Goal: Task Accomplishment & Management: Manage account settings

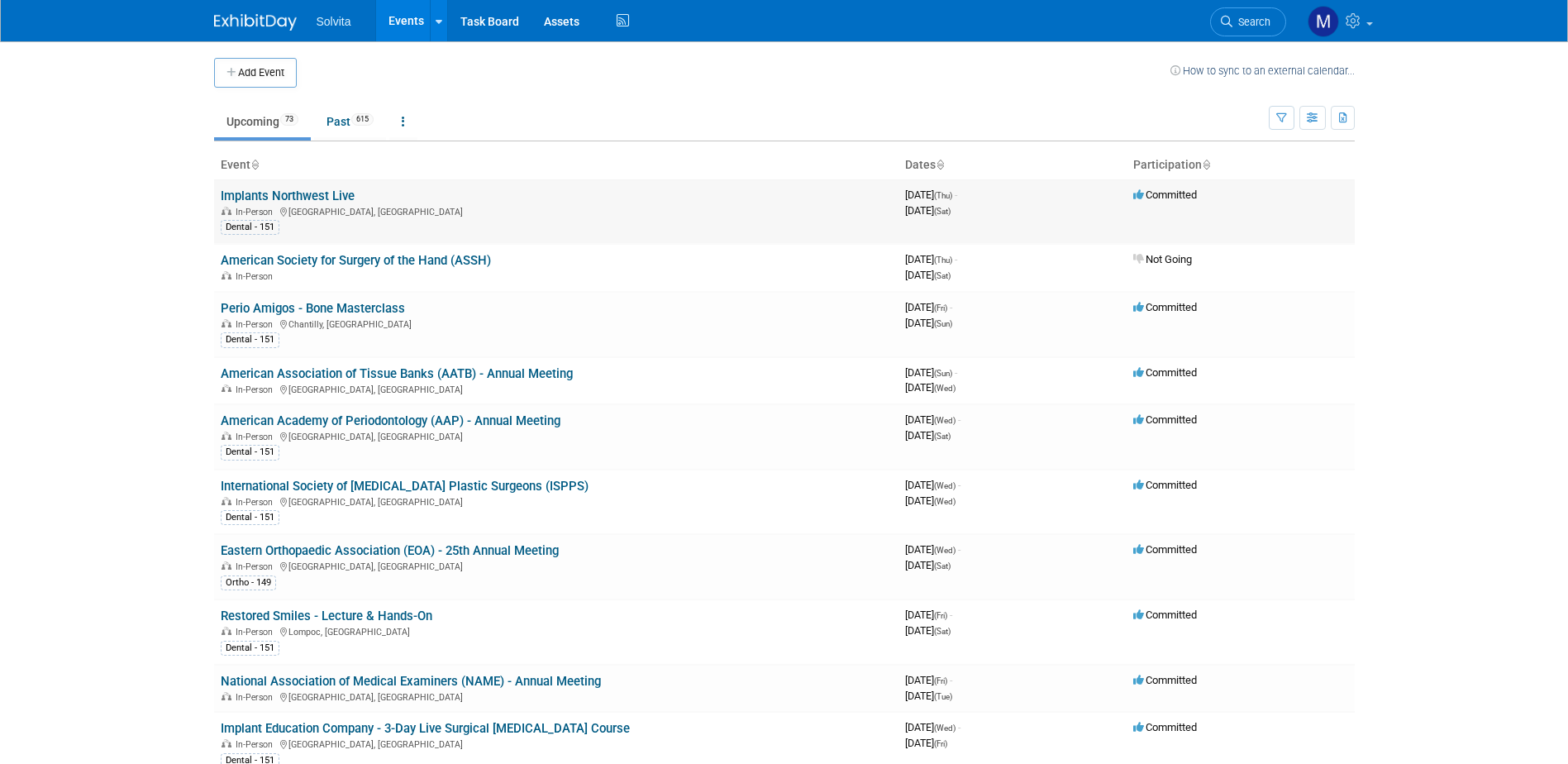
click at [273, 200] on link "Implants Northwest Live" at bounding box center [287, 195] width 134 height 15
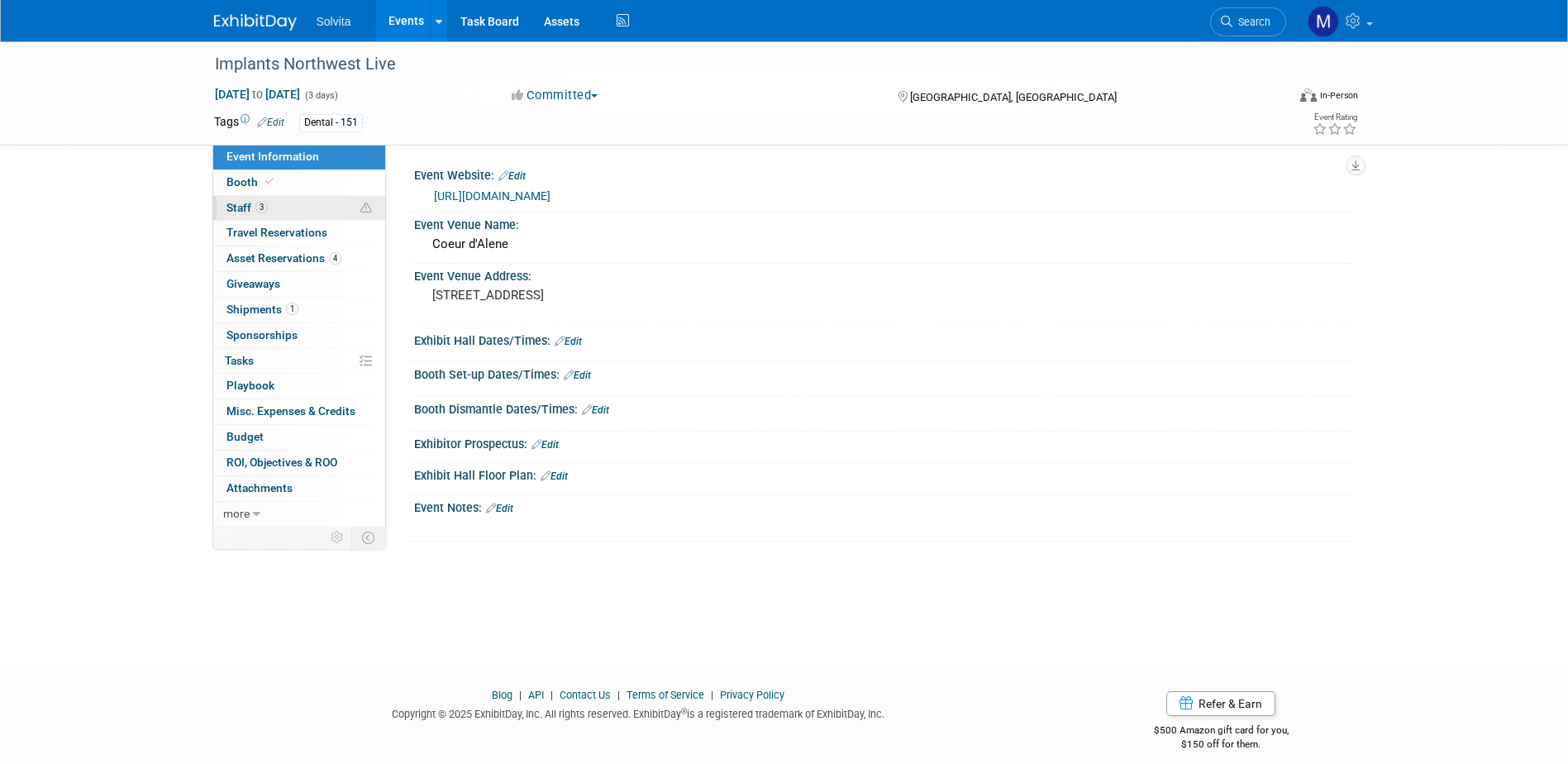
click at [246, 202] on span "Staff 3" at bounding box center [247, 207] width 41 height 13
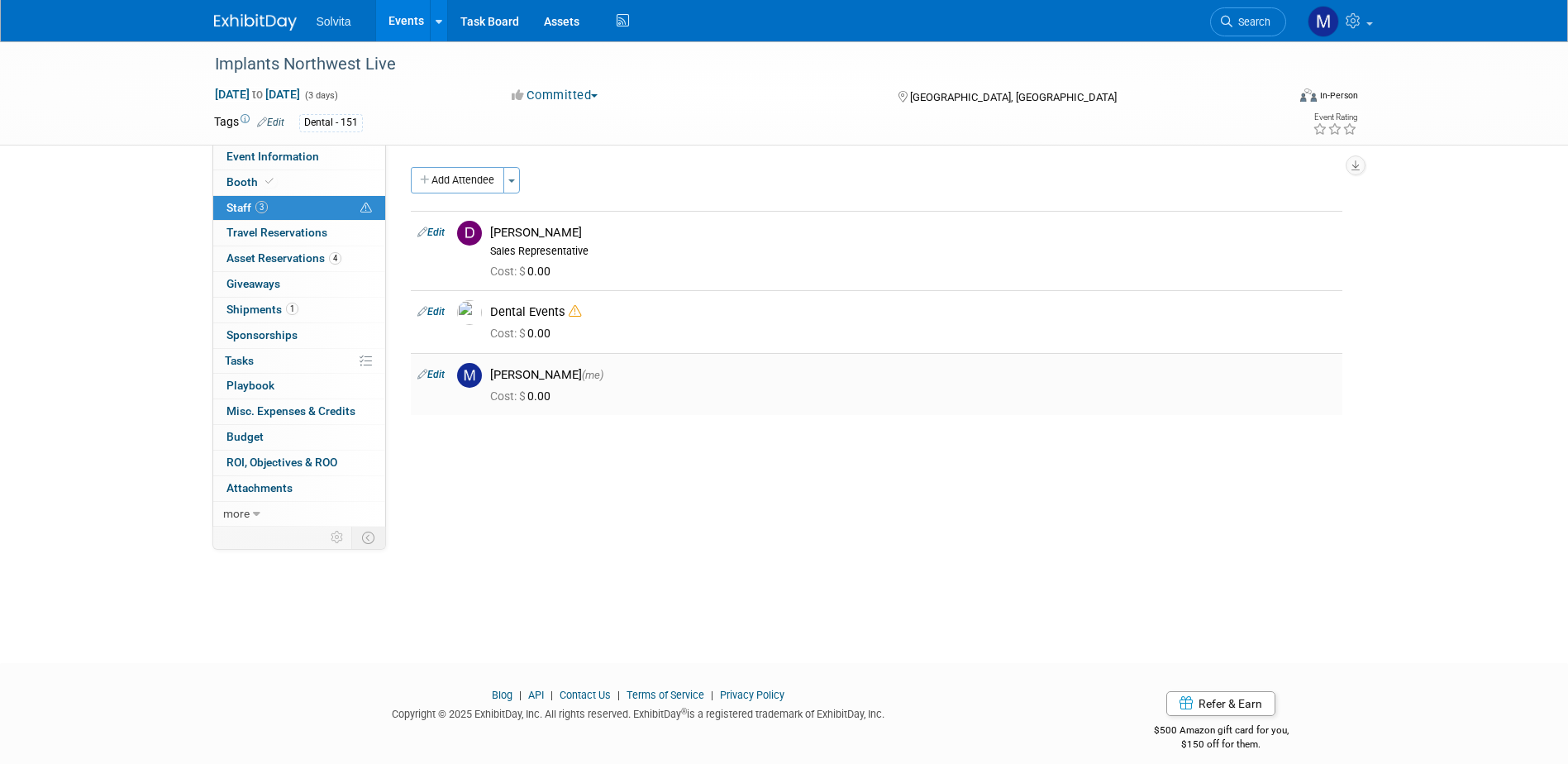
click at [427, 372] on link "Edit" at bounding box center [431, 374] width 28 height 12
select select "cb67413f-d4f7-4360-b18a-5e61266cc3f5"
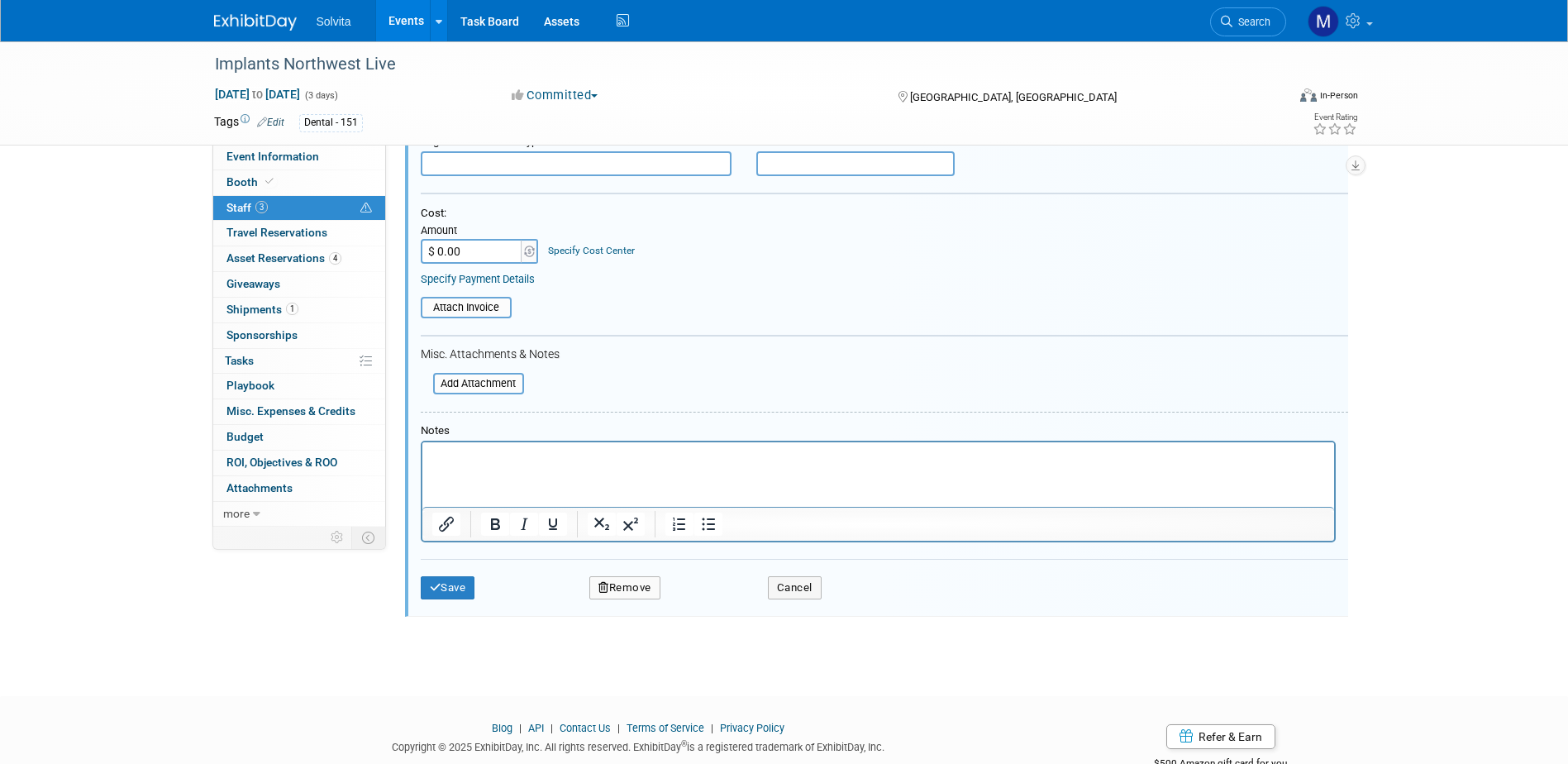
scroll to position [413, 0]
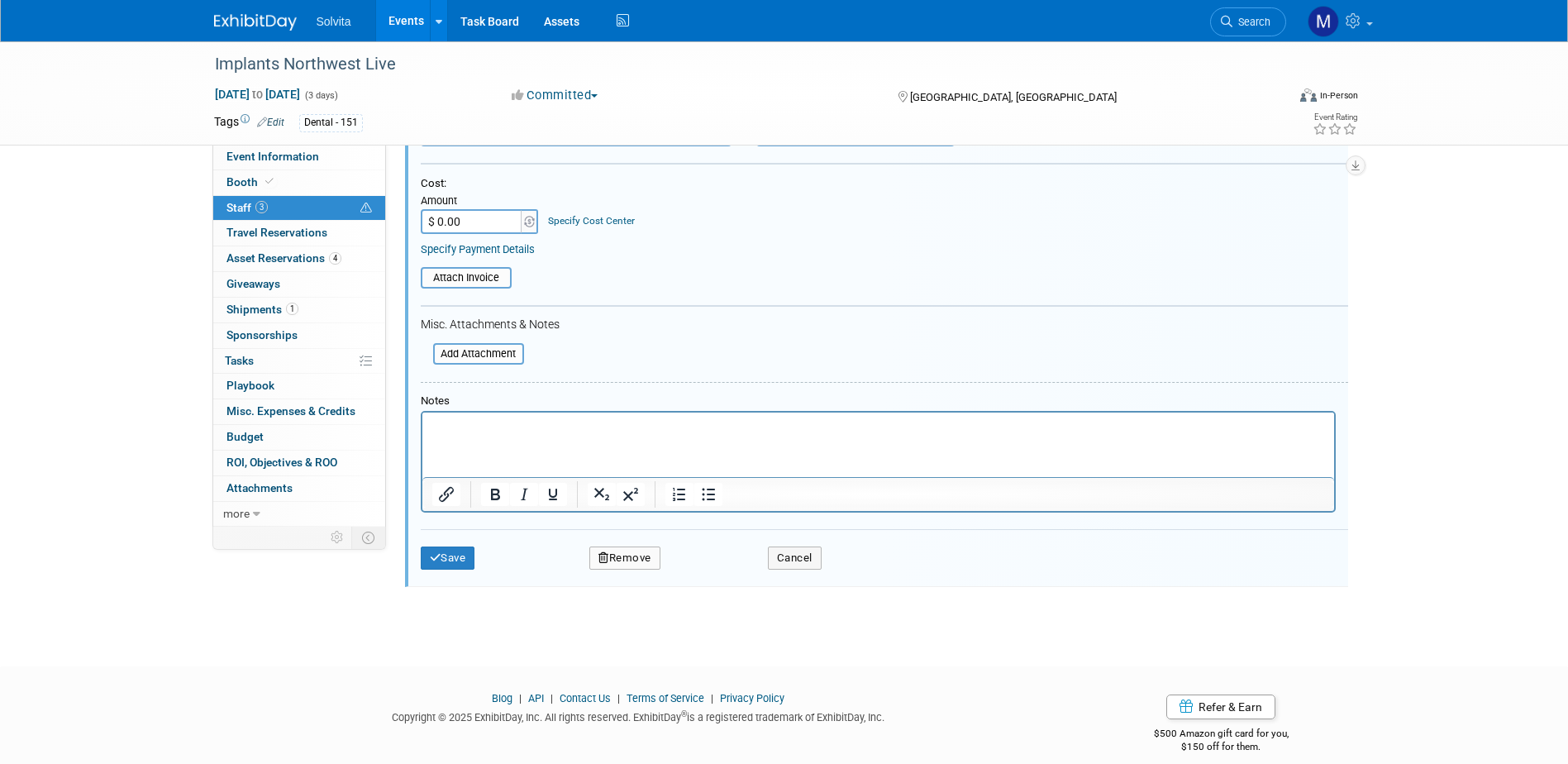
click at [645, 560] on button "Remove" at bounding box center [625, 558] width 71 height 23
click at [711, 574] on link "Yes" at bounding box center [715, 572] width 48 height 27
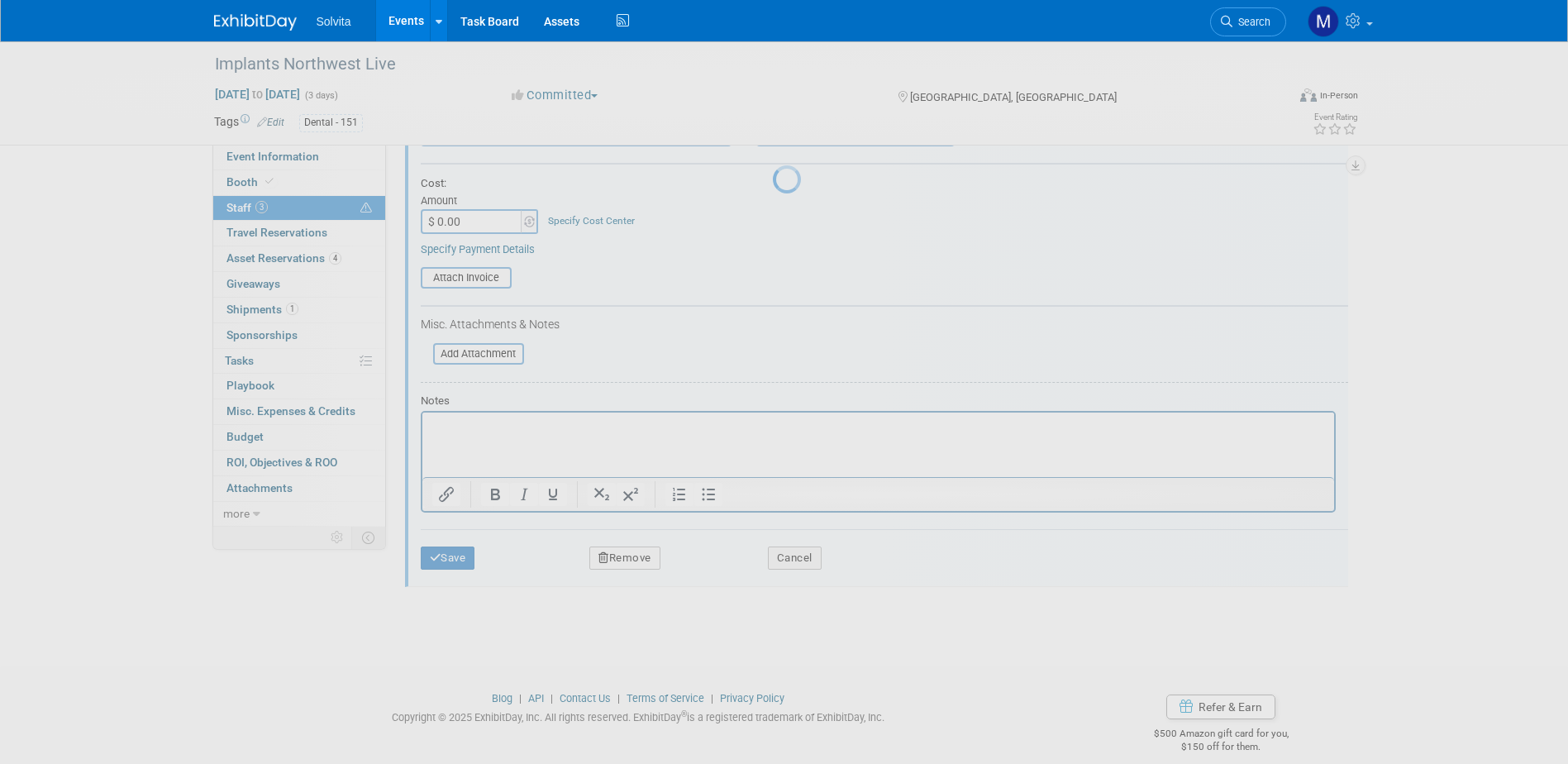
scroll to position [15, 0]
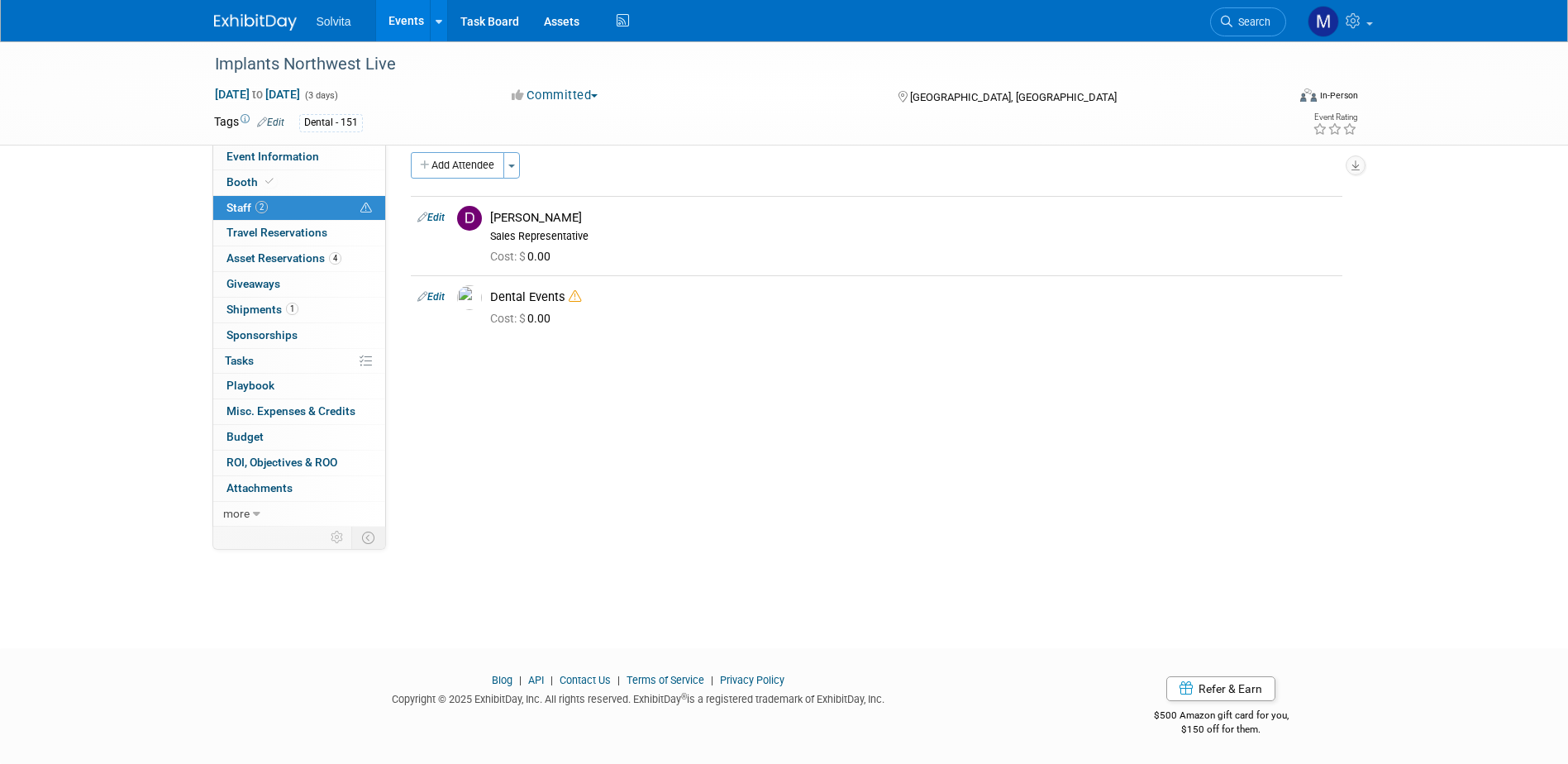
click at [401, 23] on link "Events" at bounding box center [406, 21] width 61 height 41
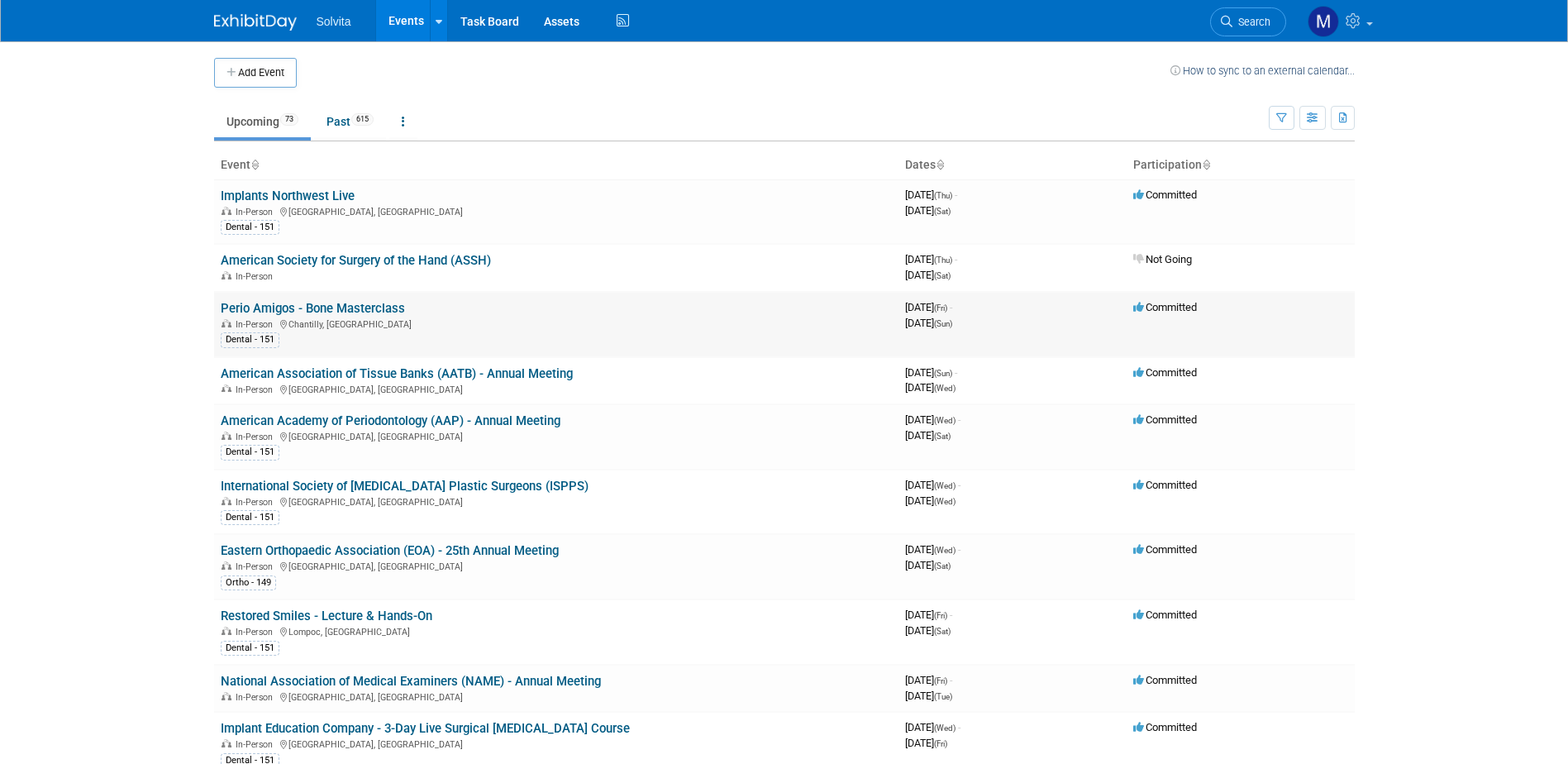
click at [301, 304] on link "Perio Amigos - Bone Masterclass" at bounding box center [312, 308] width 185 height 15
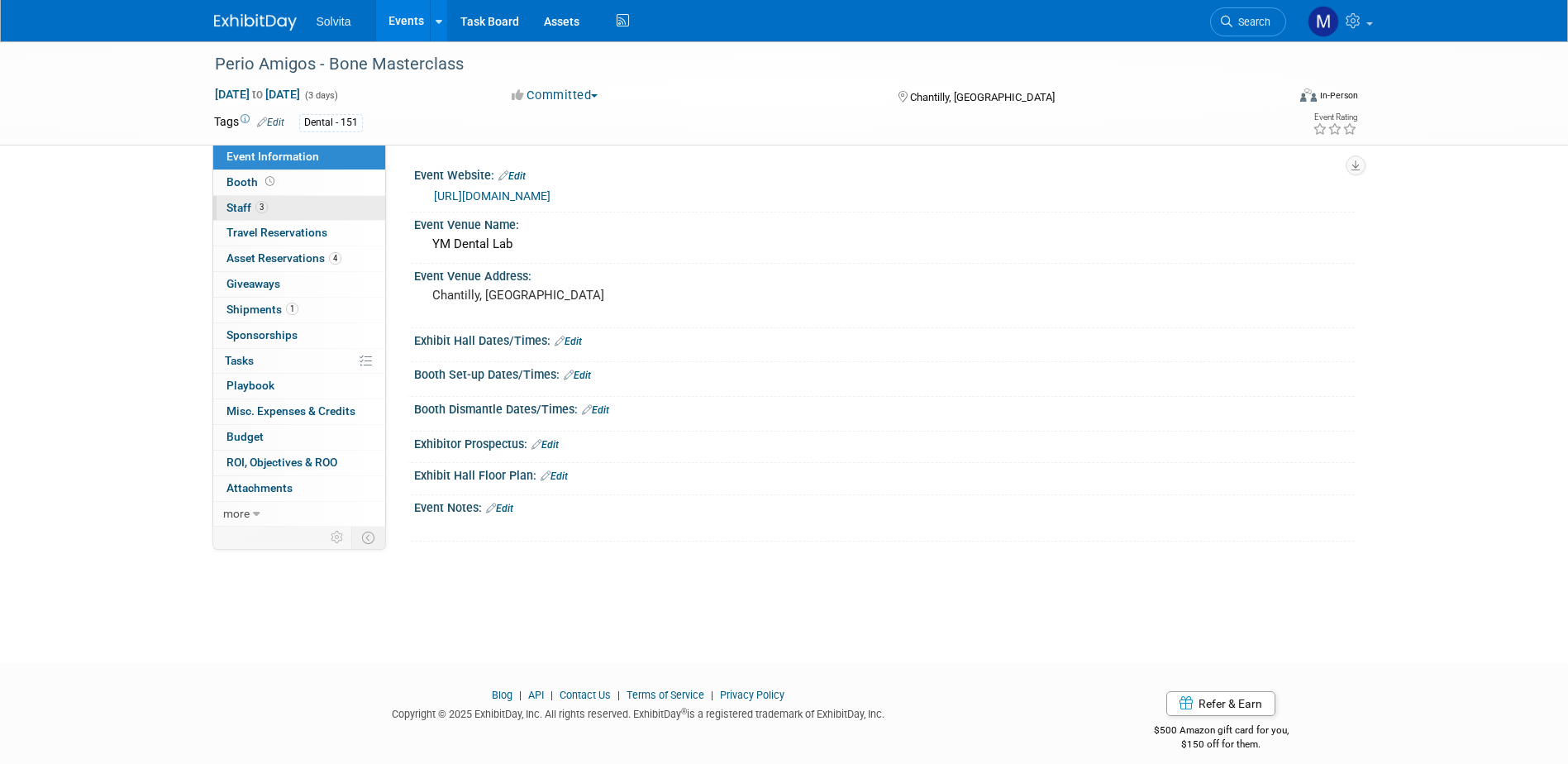
click at [242, 200] on link "3 Staff 3" at bounding box center [299, 209] width 172 height 25
